Goal: Task Accomplishment & Management: Manage account settings

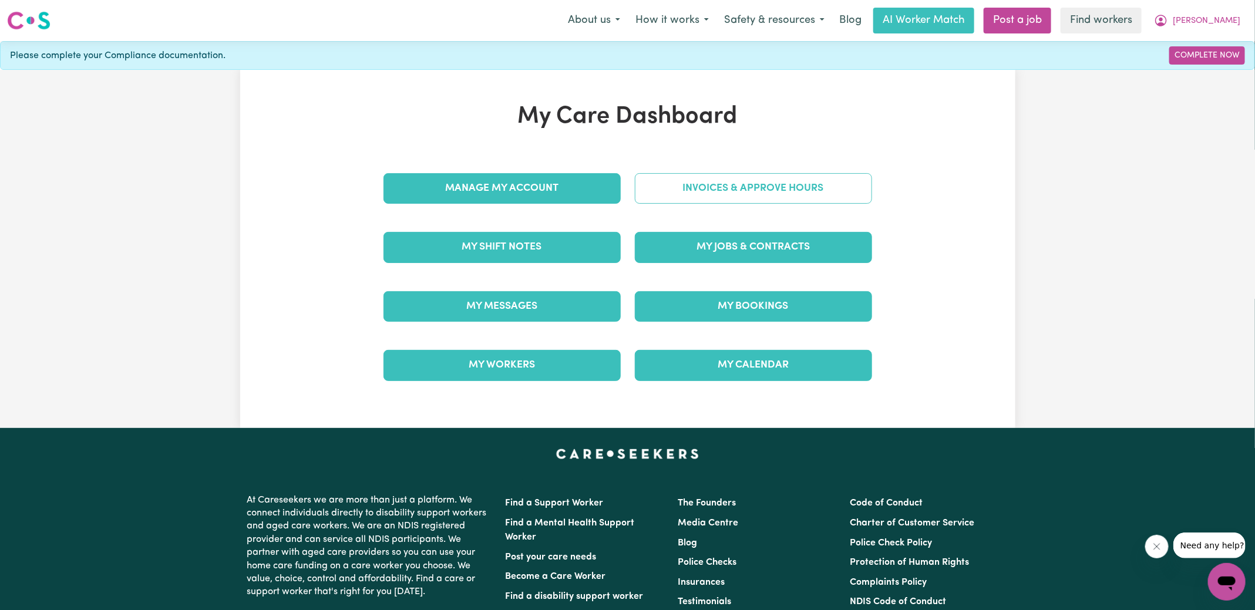
click at [694, 199] on link "Invoices & Approve Hours" at bounding box center [753, 188] width 237 height 31
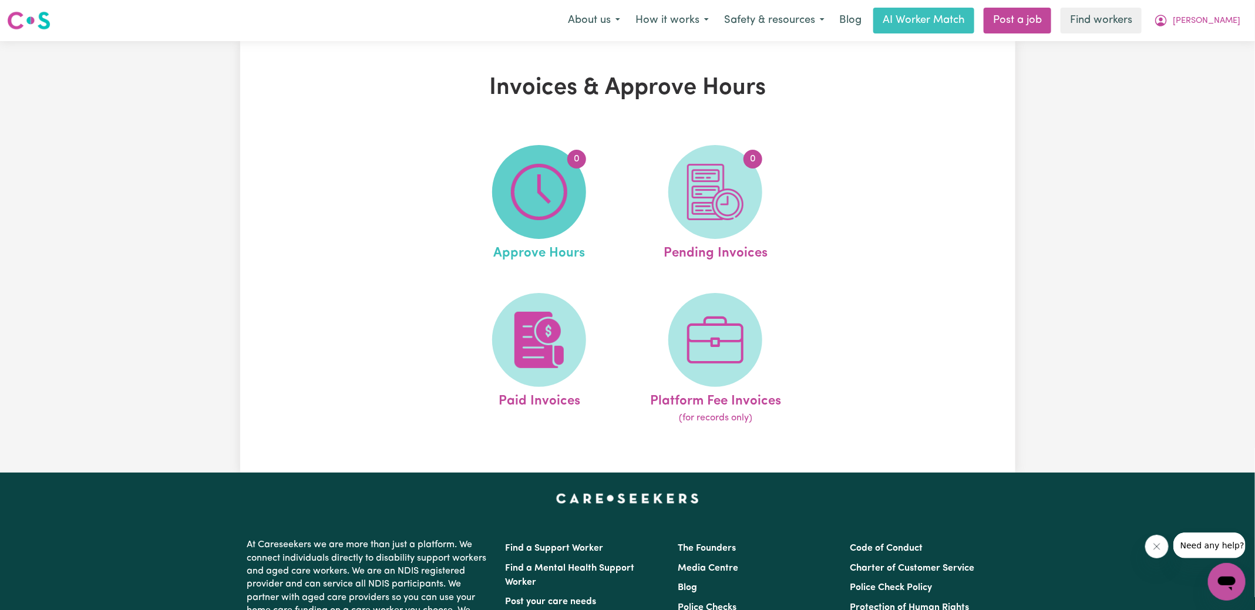
click at [527, 218] on img at bounding box center [539, 192] width 56 height 56
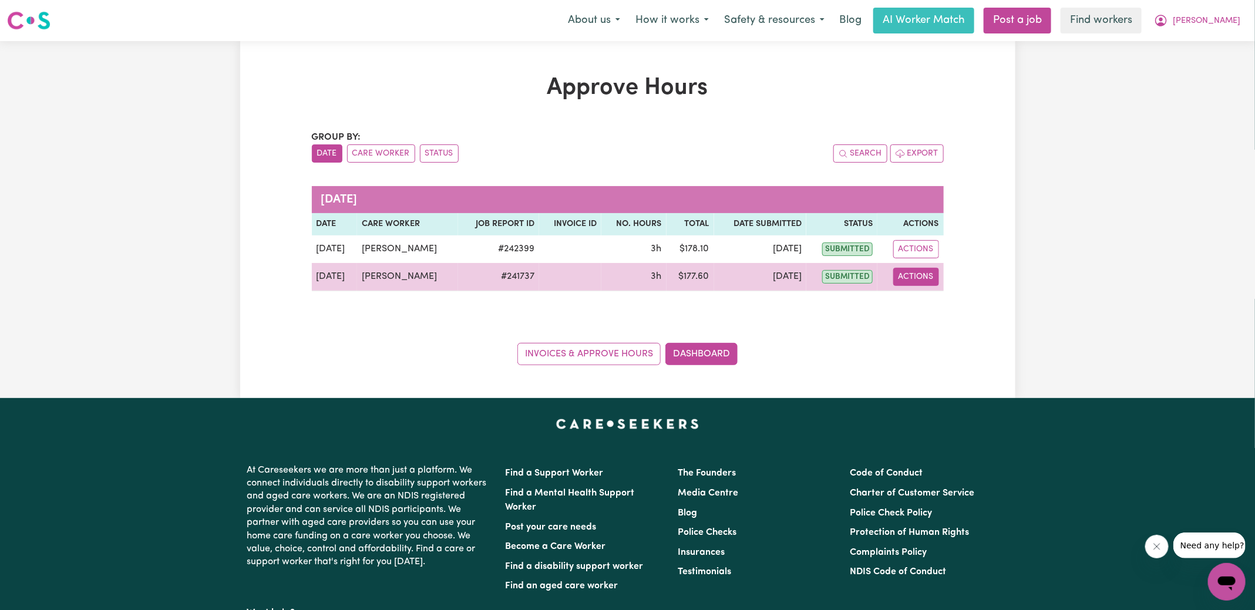
click at [899, 275] on button "Actions" at bounding box center [916, 277] width 46 height 18
click at [924, 301] on link "View Job Report" at bounding box center [939, 303] width 100 height 23
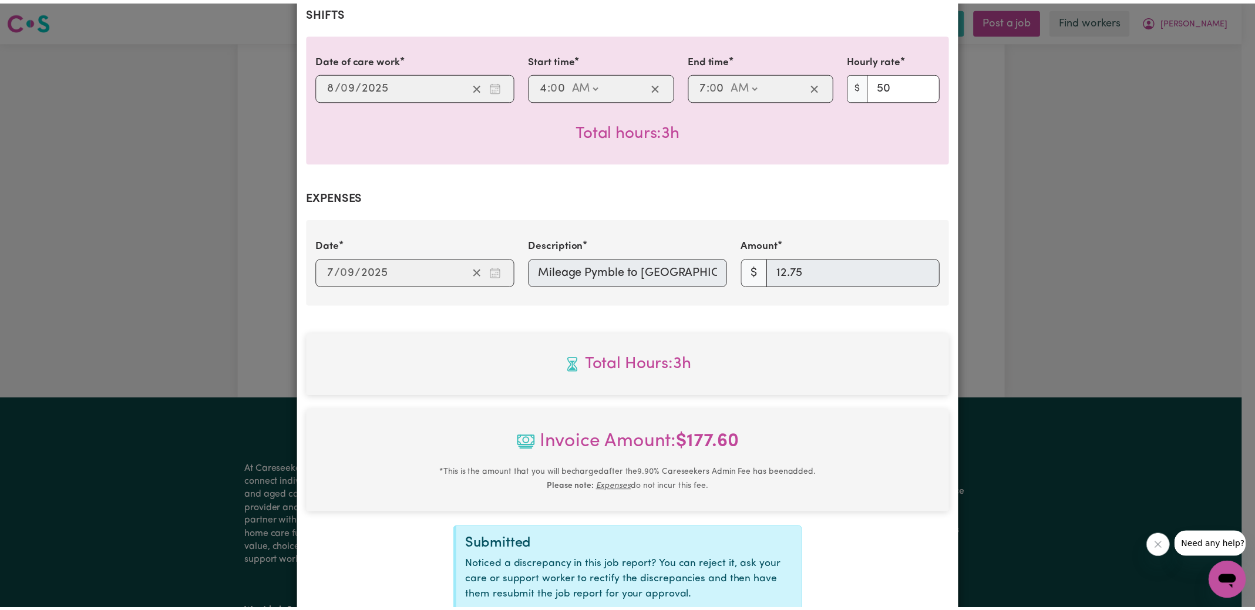
scroll to position [365, 0]
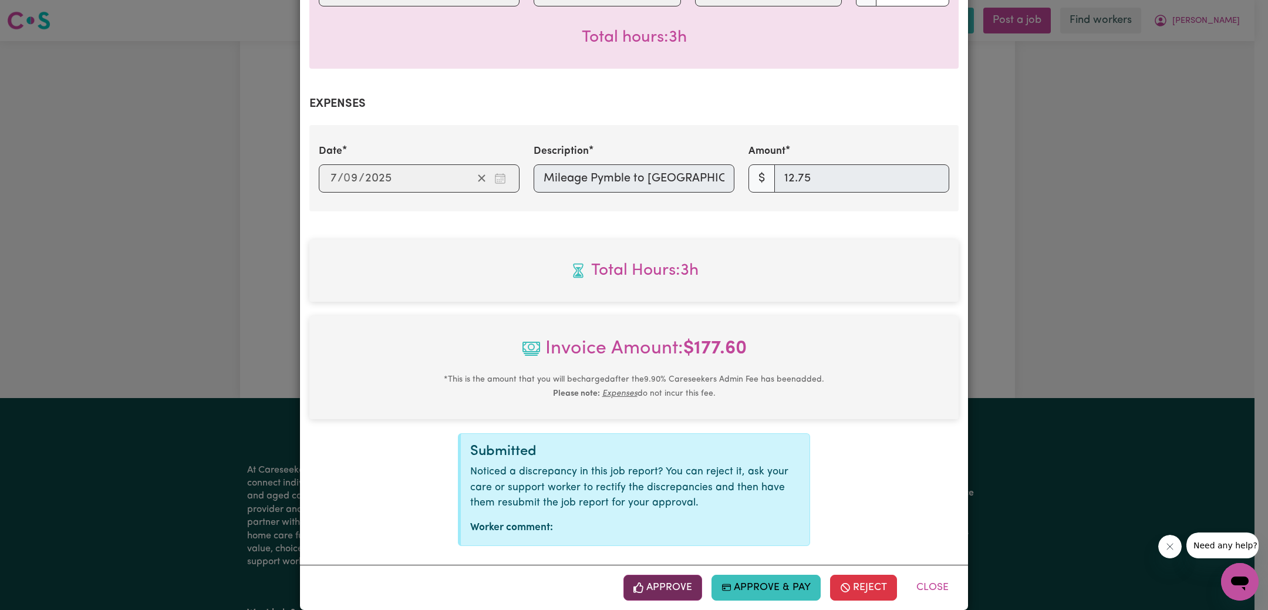
click at [676, 575] on button "Approve" at bounding box center [663, 588] width 79 height 26
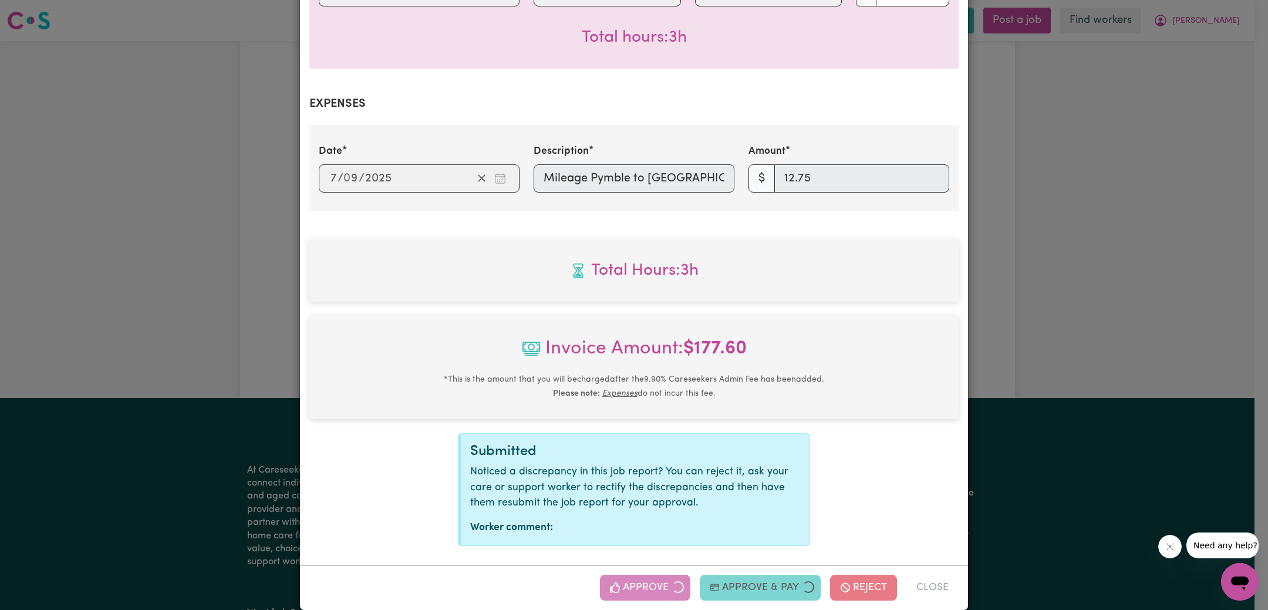
click at [1108, 319] on div "Job Report # 241737 - [PERSON_NAME] Summary Job report # 241737 Client name: [P…" at bounding box center [634, 305] width 1268 height 610
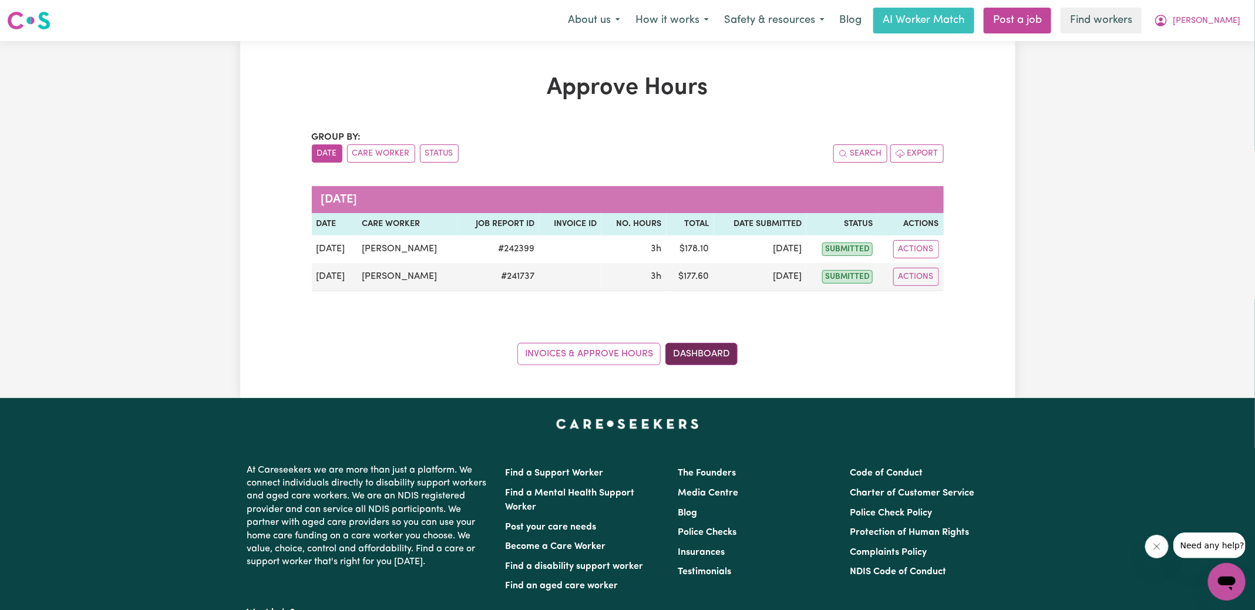
click at [713, 358] on link "Dashboard" at bounding box center [701, 354] width 72 height 22
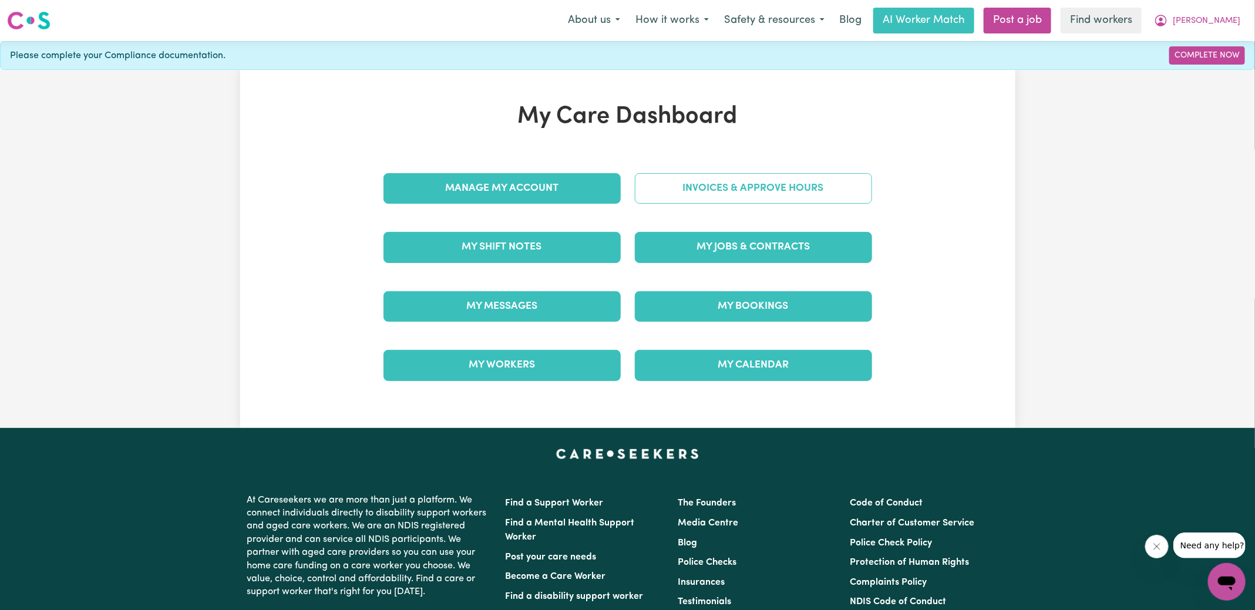
click at [709, 193] on link "Invoices & Approve Hours" at bounding box center [753, 188] width 237 height 31
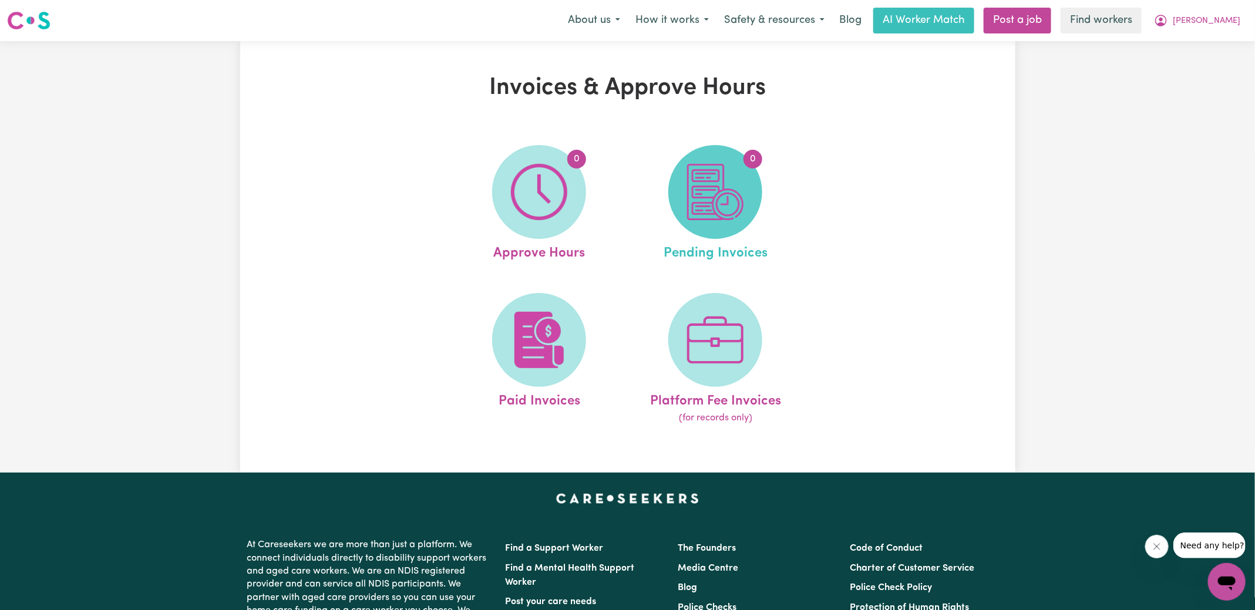
click at [709, 196] on img at bounding box center [715, 192] width 56 height 56
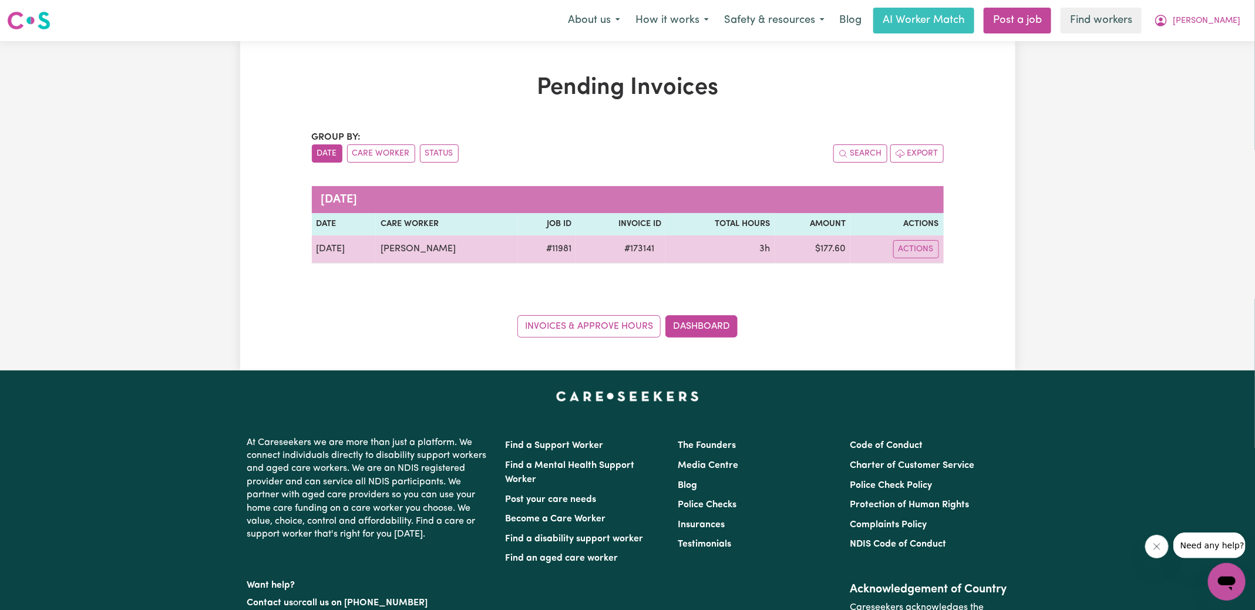
click at [661, 247] on span "# 173141" at bounding box center [639, 249] width 44 height 14
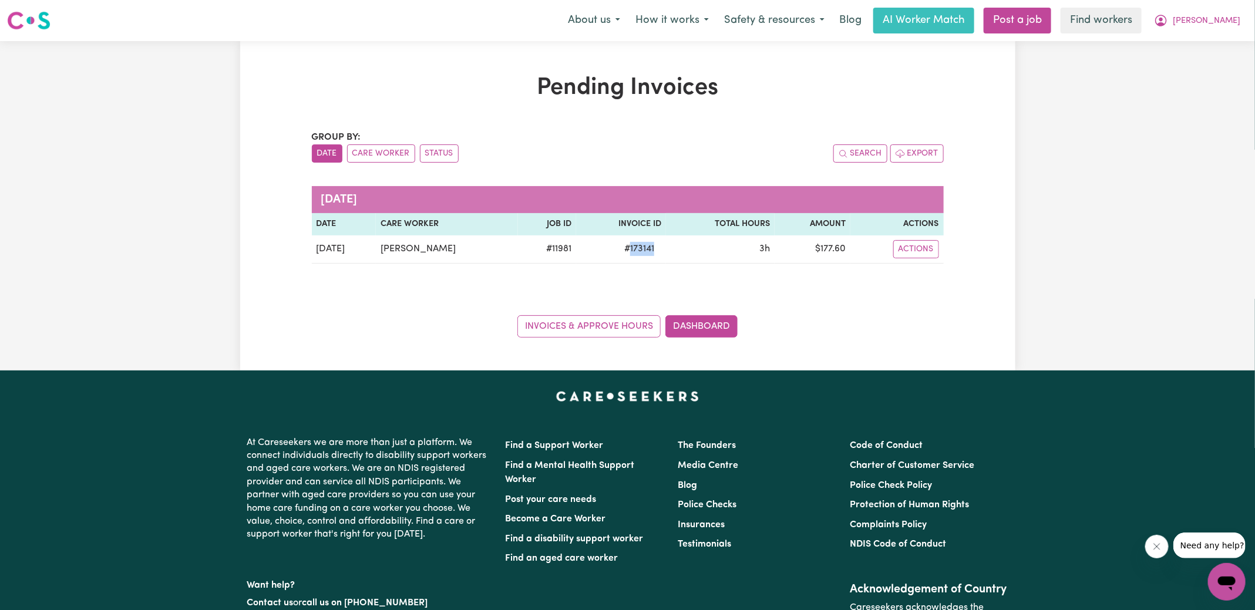
copy span "173141"
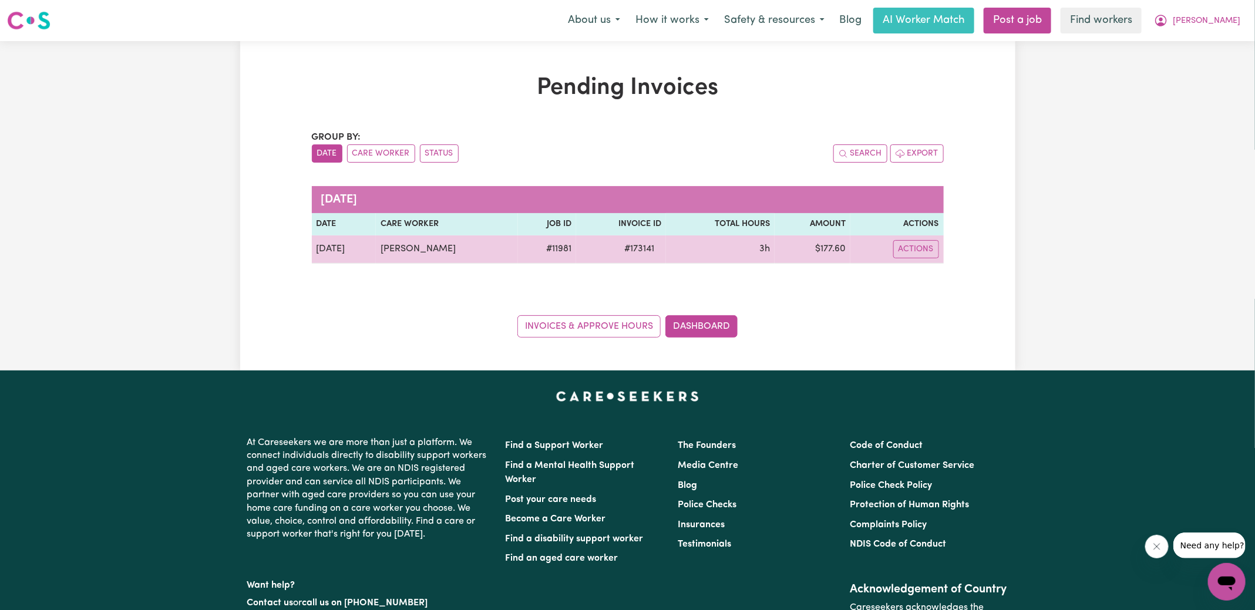
click at [836, 243] on td "$ 177.60" at bounding box center [812, 249] width 76 height 28
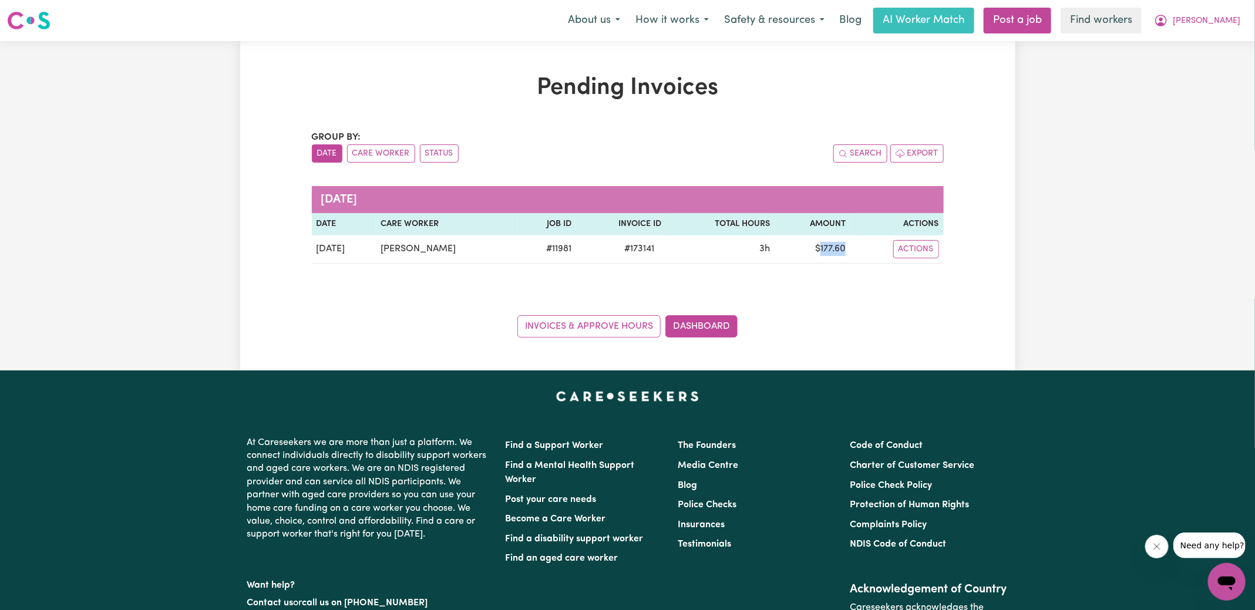
copy td "177.60"
click at [1168, 16] on icon "My Account" at bounding box center [1161, 21] width 14 height 14
click at [1198, 72] on link "Logout" at bounding box center [1200, 67] width 93 height 22
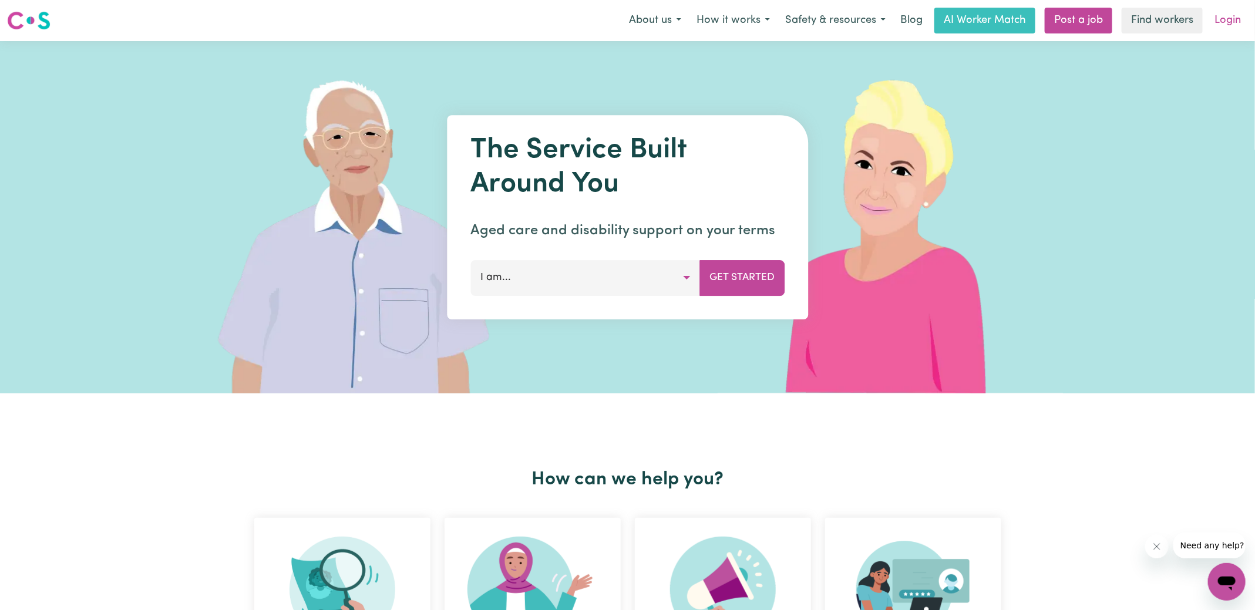
click at [1229, 22] on link "Login" at bounding box center [1227, 21] width 41 height 26
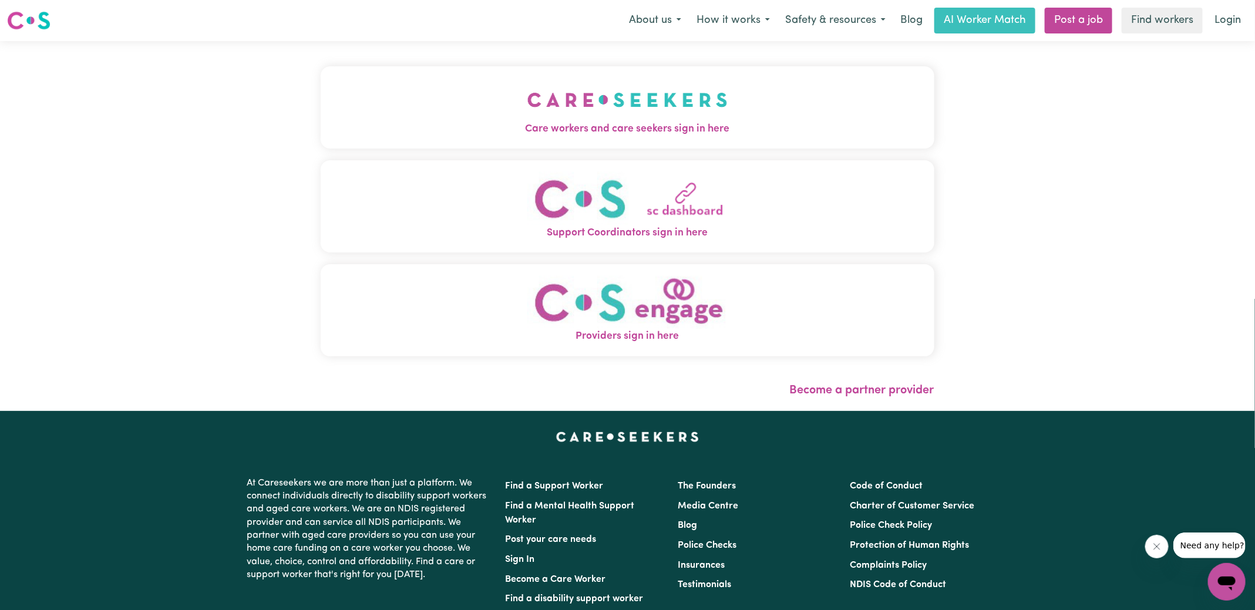
click at [733, 123] on span "Care workers and care seekers sign in here" at bounding box center [628, 129] width 614 height 15
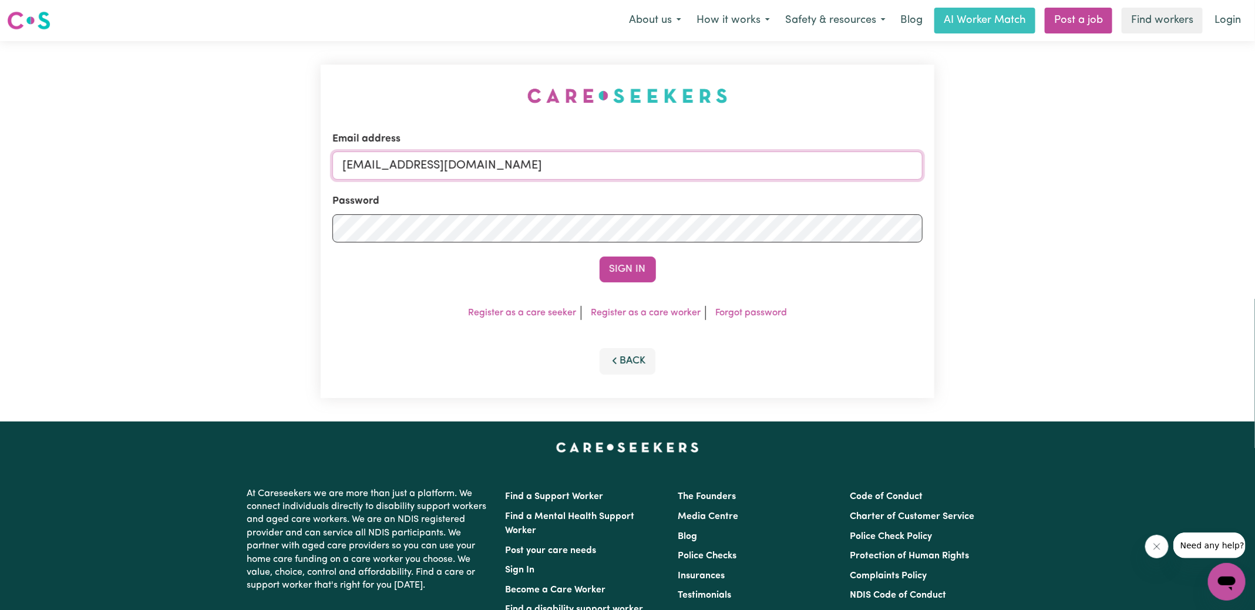
drag, startPoint x: 403, startPoint y: 165, endPoint x: 988, endPoint y: 184, distance: 585.1
click at [988, 184] on div "Email address [EMAIL_ADDRESS][DOMAIN_NAME] Password Sign In Register as a care …" at bounding box center [627, 231] width 1255 height 380
type input "[EMAIL_ADDRESS][DOMAIN_NAME]"
click at [599, 257] on button "Sign In" at bounding box center [627, 270] width 56 height 26
